Goal: Communication & Community: Answer question/provide support

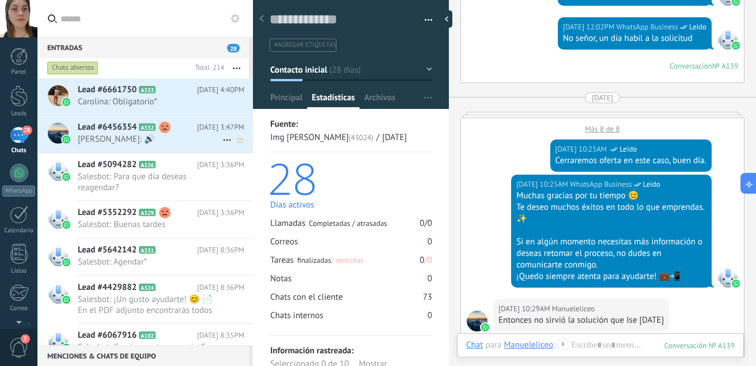
click at [198, 145] on div "Lead #6456354 A332 [DATE] 3:47PM Juancho: 🔊" at bounding box center [165, 134] width 175 height 36
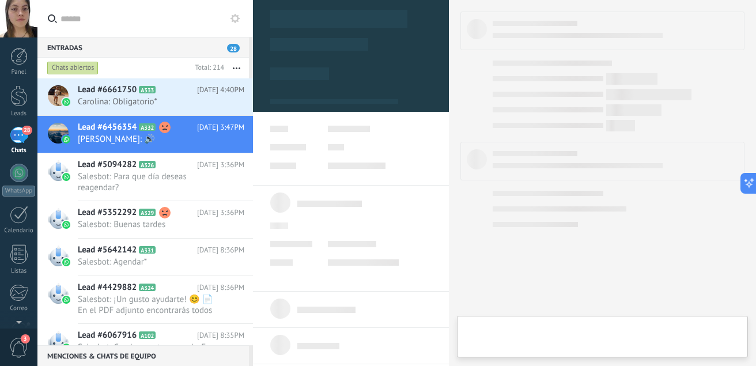
type textarea "**********"
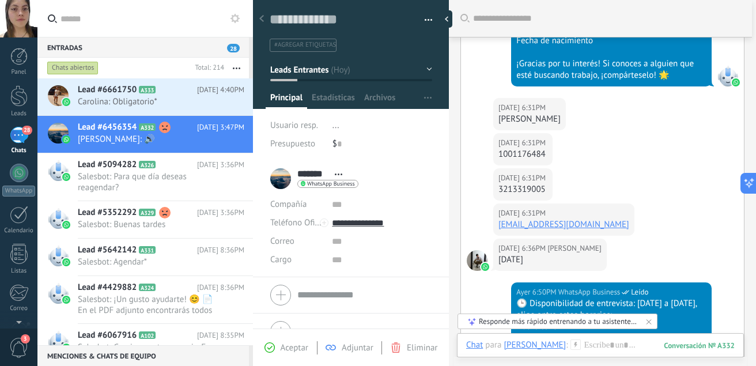
scroll to position [671, 0]
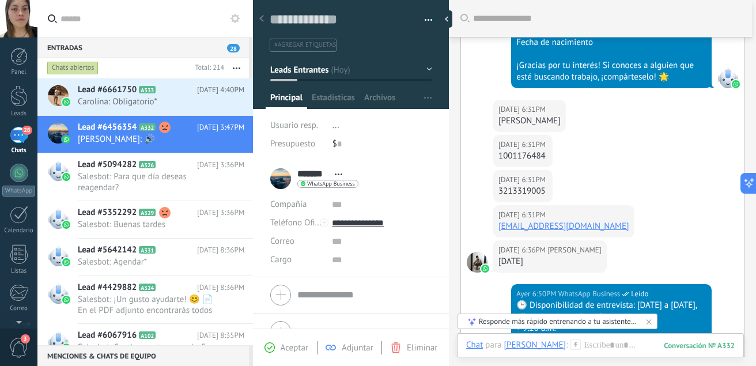
drag, startPoint x: 590, startPoint y: 109, endPoint x: 497, endPoint y: 107, distance: 93.9
click at [497, 107] on div "Ayer 6:31PM Juancho Juan David frayle García" at bounding box center [529, 116] width 73 height 32
copy div "[PERSON_NAME]"
drag, startPoint x: 547, startPoint y: 141, endPoint x: 497, endPoint y: 143, distance: 50.1
click at [497, 143] on div "Ayer 6:31PM Juancho 1001176484" at bounding box center [522, 151] width 59 height 32
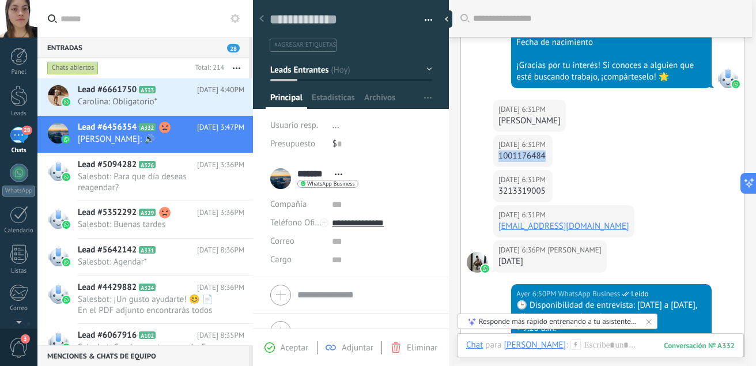
copy div "1001176484"
drag, startPoint x: 548, startPoint y: 177, endPoint x: 493, endPoint y: 178, distance: 54.7
click at [493, 178] on div "Ayer 6:31PM Juancho 3213319005" at bounding box center [522, 186] width 59 height 32
copy div "3213319005"
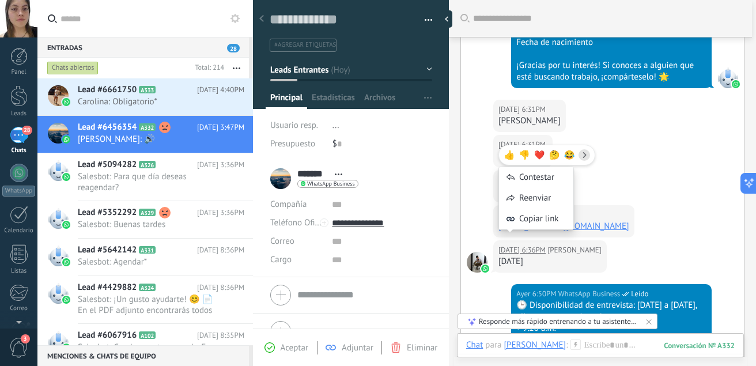
drag, startPoint x: 591, startPoint y: 216, endPoint x: 476, endPoint y: 132, distance: 142.2
click at [476, 135] on div "Ayer 6:31PM Juancho 1001176484" at bounding box center [602, 152] width 283 height 35
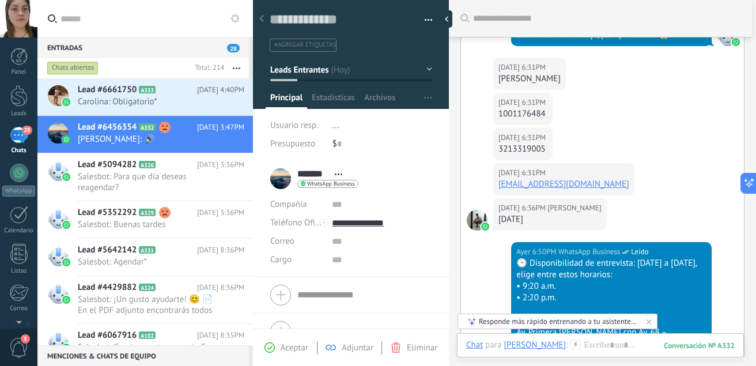
scroll to position [730, 0]
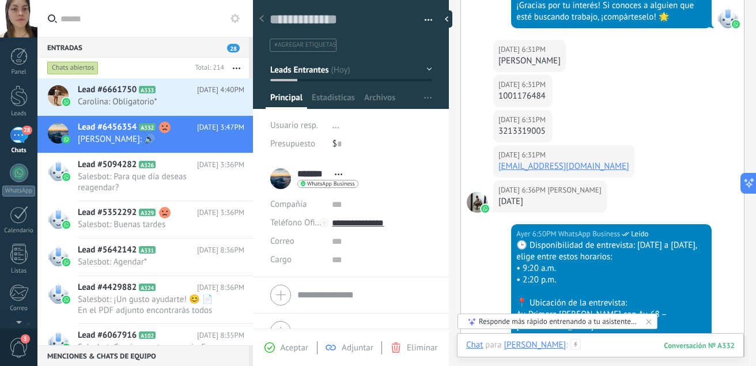
click at [615, 343] on div at bounding box center [600, 356] width 268 height 35
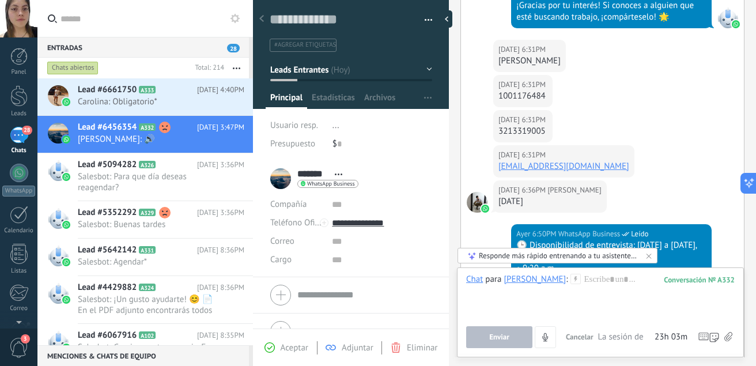
click at [728, 335] on icon at bounding box center [728, 337] width 8 height 10
click at [0, 0] on input "file" at bounding box center [0, 0] width 0 height 0
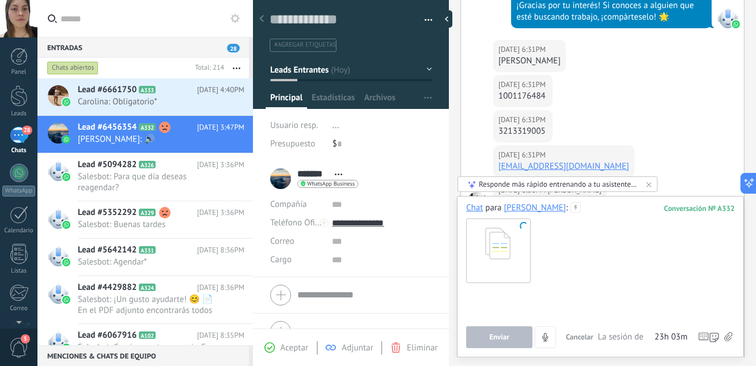
click at [543, 300] on div at bounding box center [600, 308] width 268 height 44
click at [504, 296] on div at bounding box center [600, 308] width 268 height 44
click at [502, 335] on span "Enviar" at bounding box center [499, 337] width 20 height 8
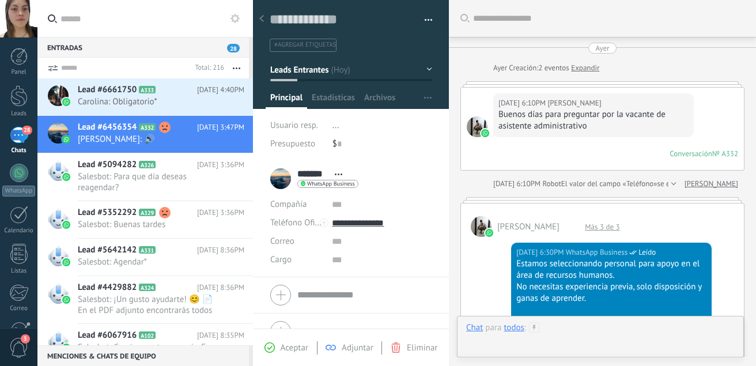
click at [575, 327] on div at bounding box center [600, 339] width 268 height 35
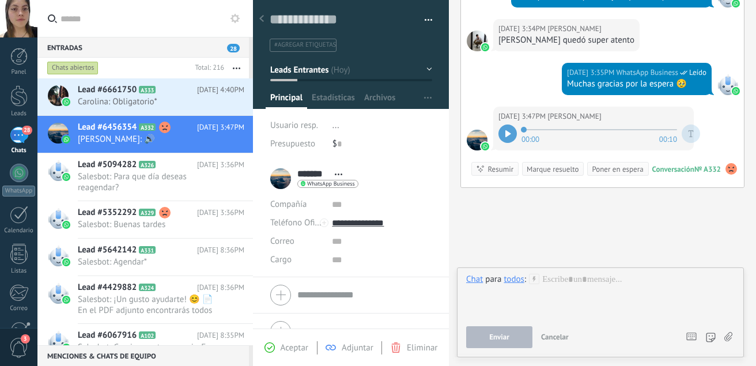
click at [728, 334] on icon at bounding box center [728, 337] width 8 height 10
click at [0, 0] on input "file" at bounding box center [0, 0] width 0 height 0
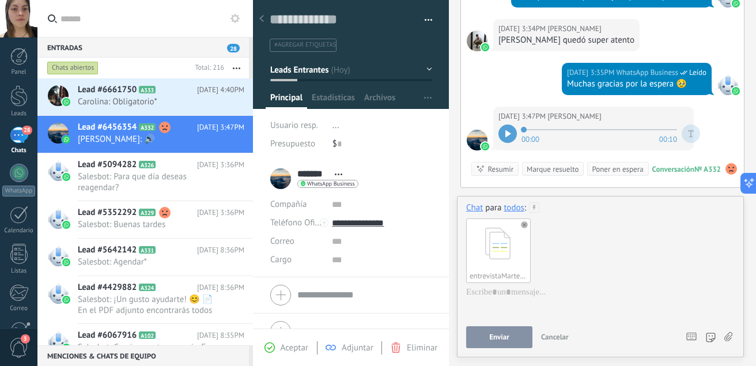
click at [514, 342] on button "Enviar" at bounding box center [499, 337] width 66 height 22
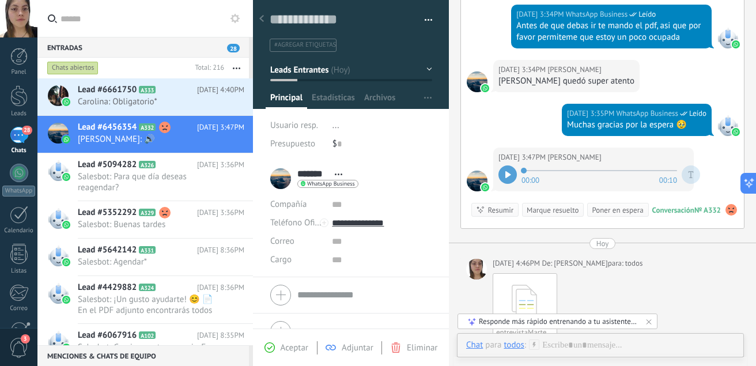
scroll to position [1560, 0]
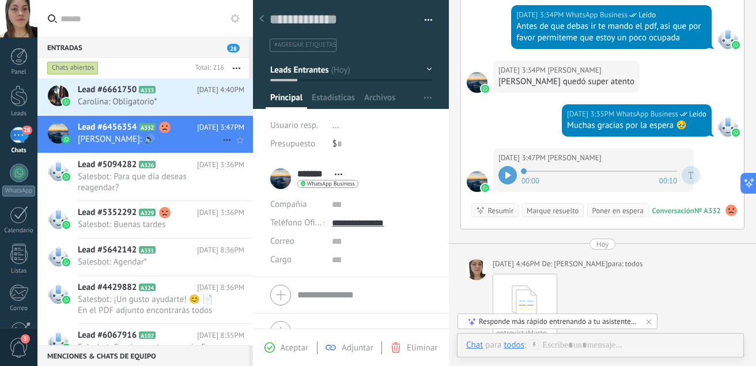
click at [157, 138] on span "[PERSON_NAME]: 🔊" at bounding box center [150, 139] width 145 height 11
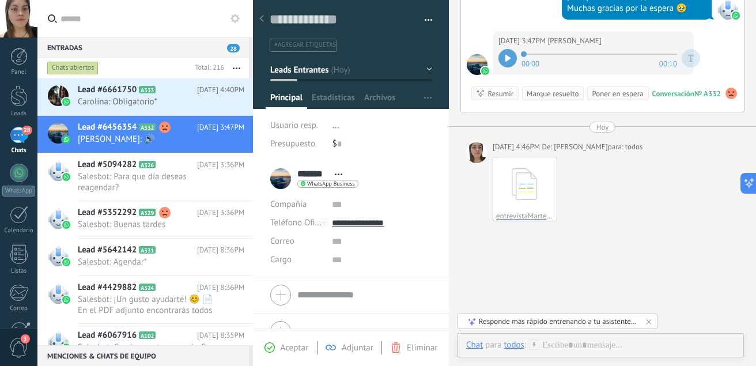
scroll to position [1678, 0]
drag, startPoint x: 546, startPoint y: 162, endPoint x: 506, endPoint y: 256, distance: 101.7
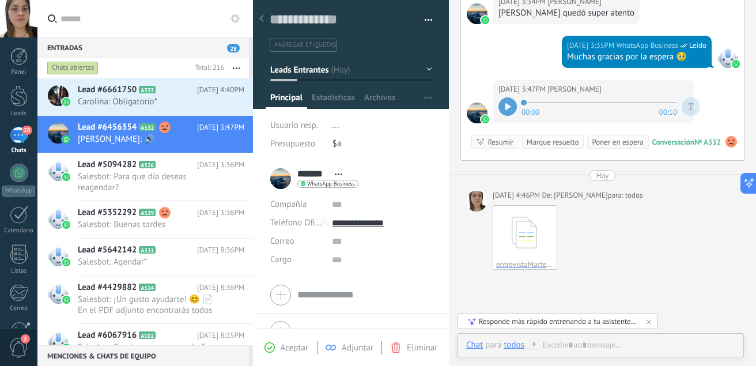
scroll to position [1625, 0]
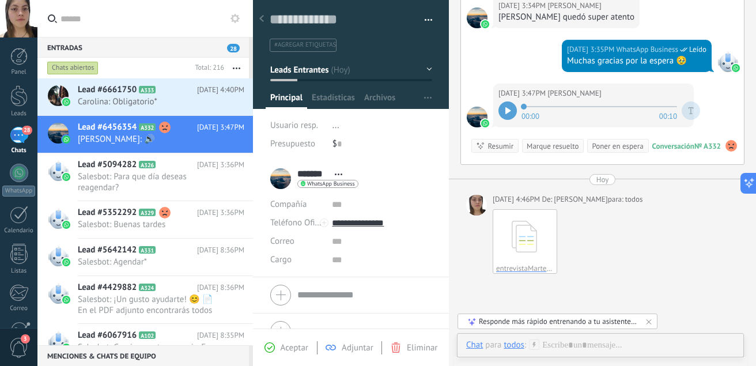
click at [726, 84] on div "[DATE] 3:47PM Juancho 00:00 00:10 Conversación № A332 Conversación № A332 Resum…" at bounding box center [602, 124] width 283 height 81
click at [147, 164] on span "A326" at bounding box center [147, 164] width 17 height 7
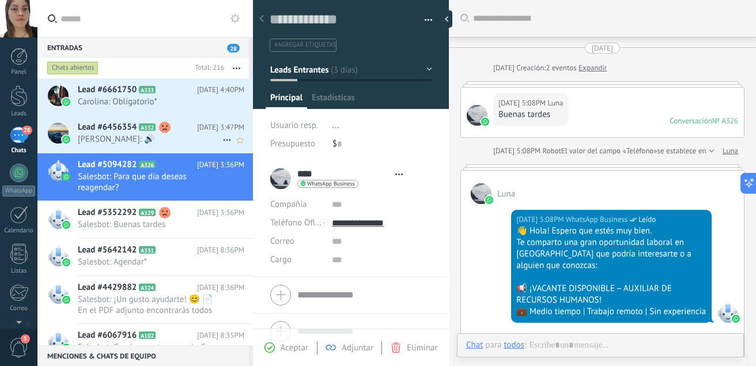
click at [172, 138] on span "[PERSON_NAME]: 🔊" at bounding box center [150, 139] width 145 height 11
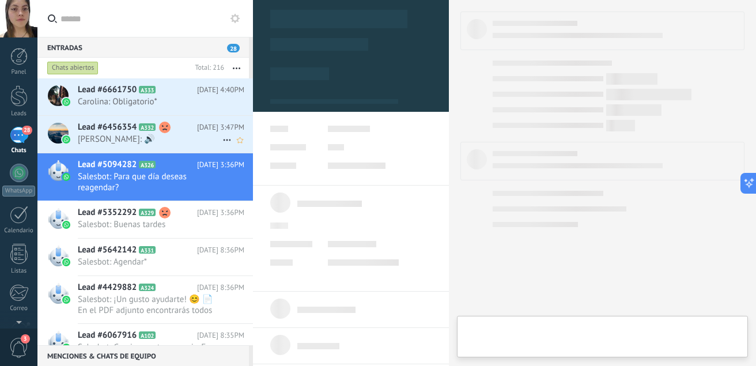
scroll to position [17, 0]
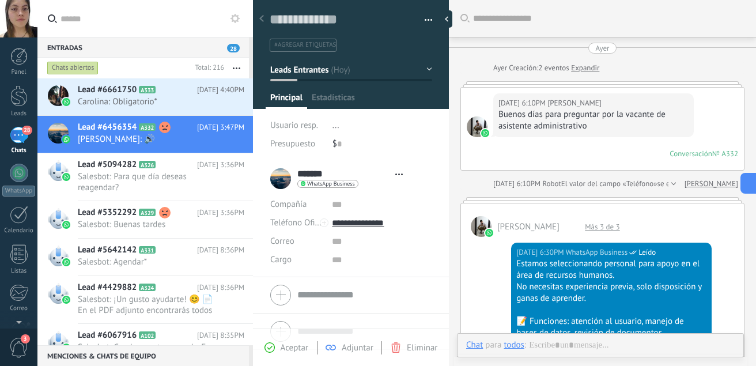
type textarea "**********"
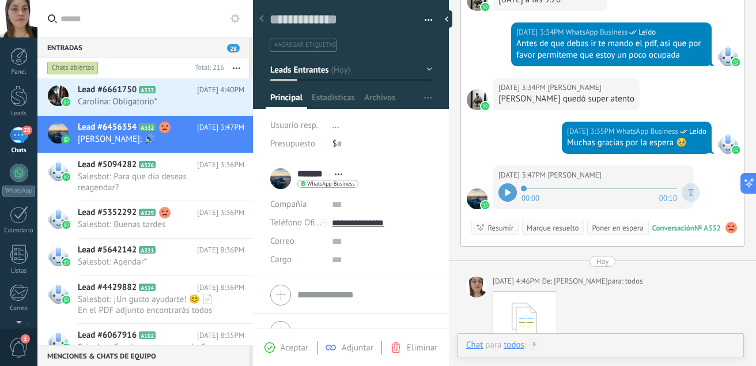
click at [623, 346] on div at bounding box center [600, 356] width 268 height 35
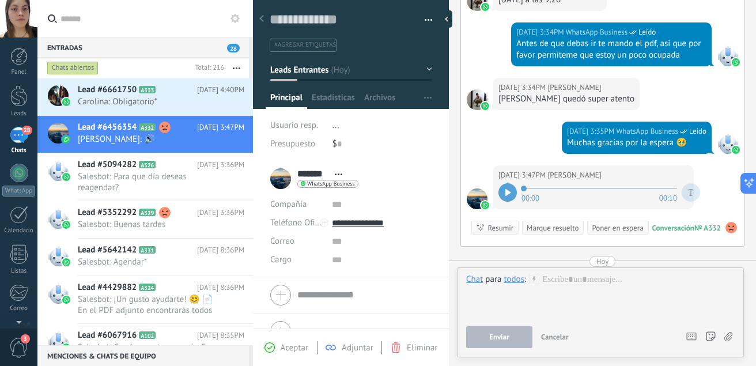
click at [565, 336] on span "Cancelar" at bounding box center [555, 337] width 28 height 10
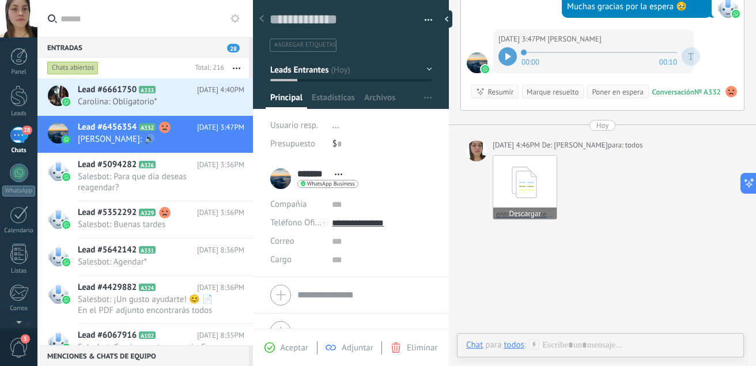
scroll to position [1679, 0]
drag, startPoint x: 521, startPoint y: 166, endPoint x: 546, endPoint y: 127, distance: 45.9
click at [546, 150] on div "entrevistaMartesJuan [PERSON_NAME].pdf Descargar" at bounding box center [616, 186] width 246 height 72
click at [518, 343] on div "Chat Correo Nota Tarea Chat para todos : Enviar Cancelar Rastrear clics en link…" at bounding box center [600, 353] width 287 height 41
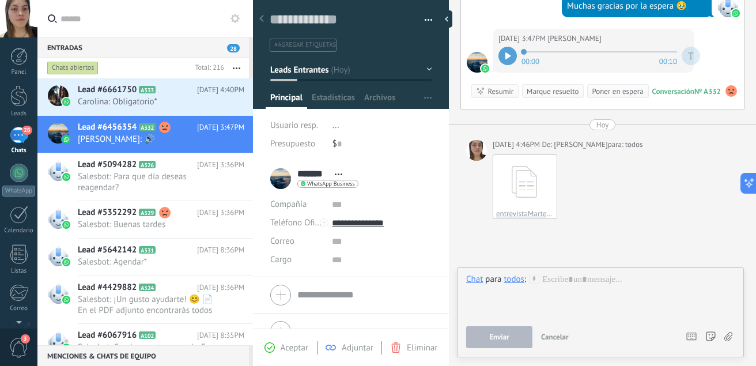
click at [518, 343] on button "Enviar" at bounding box center [499, 337] width 66 height 22
click at [516, 282] on div "todos" at bounding box center [513, 279] width 20 height 10
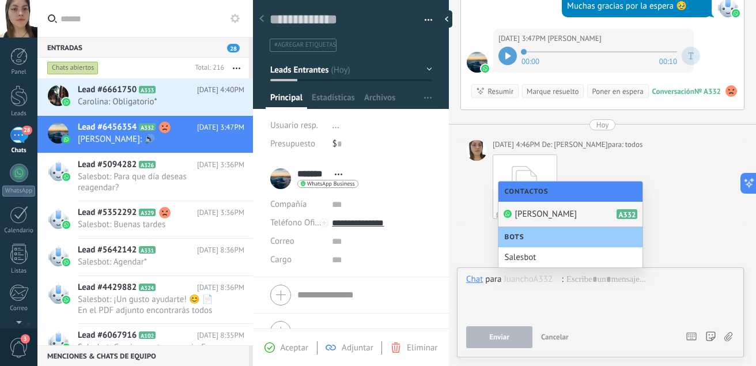
click at [555, 209] on div "Juancho A332" at bounding box center [570, 214] width 144 height 25
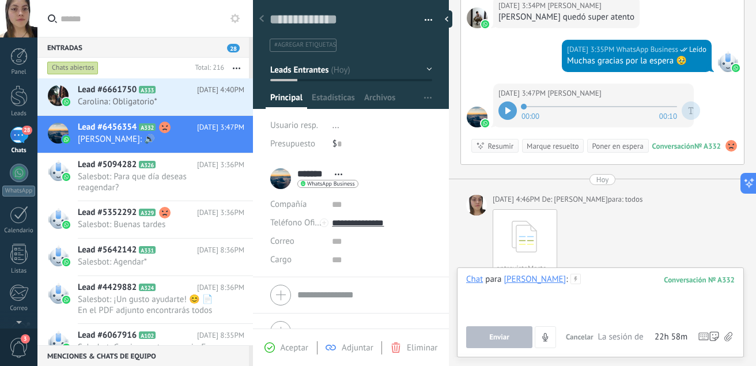
scroll to position [1714, 0]
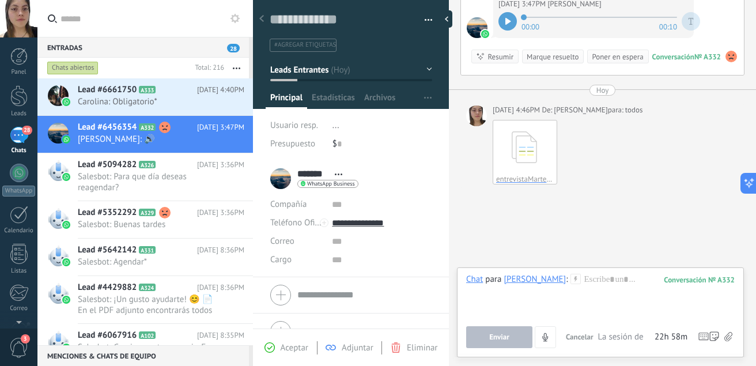
click at [729, 336] on icon at bounding box center [728, 337] width 8 height 10
click at [0, 0] on input "file" at bounding box center [0, 0] width 0 height 0
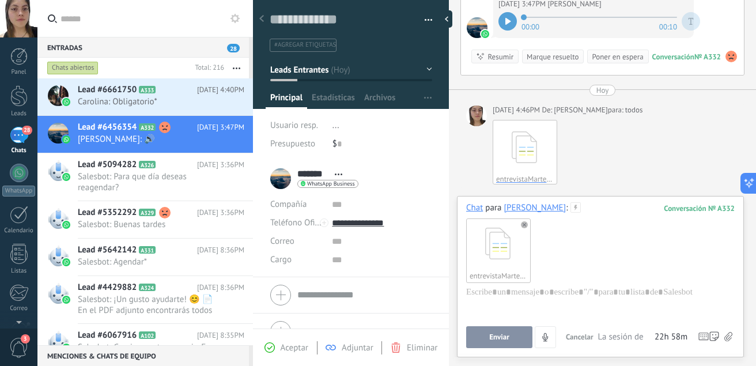
click at [494, 331] on button "Enviar" at bounding box center [499, 337] width 66 height 22
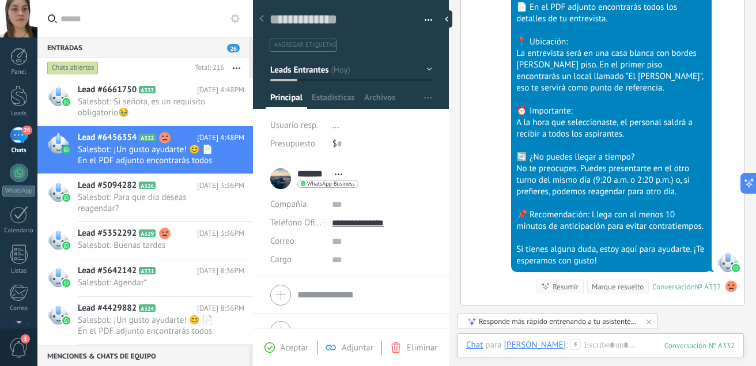
scroll to position [2095, 0]
